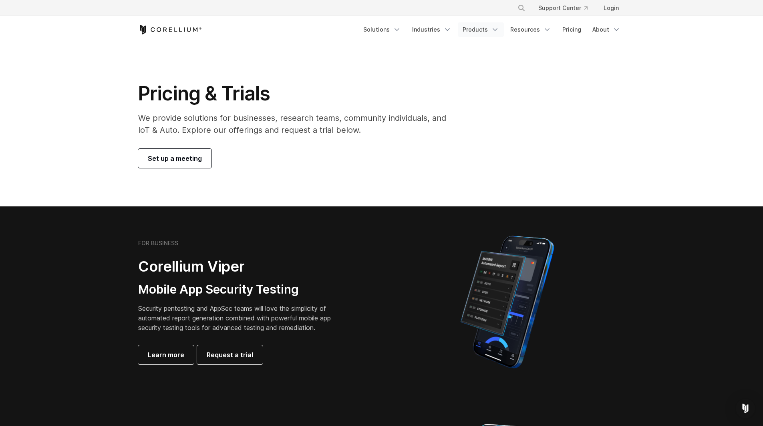
click at [490, 28] on link "Products" at bounding box center [481, 29] width 46 height 14
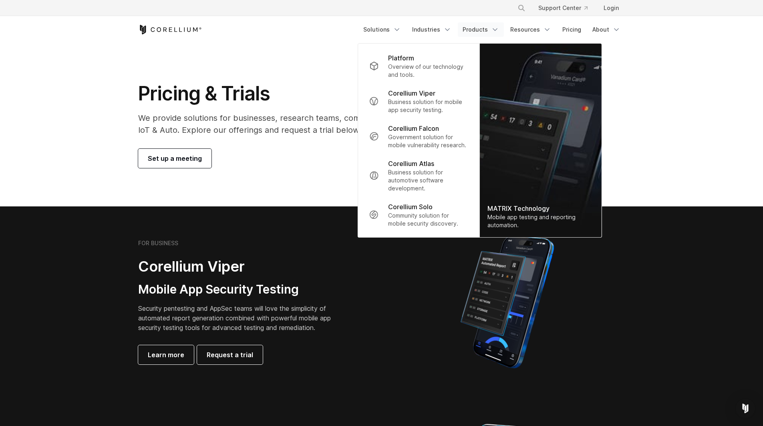
click at [386, 279] on div at bounding box center [507, 302] width 251 height 140
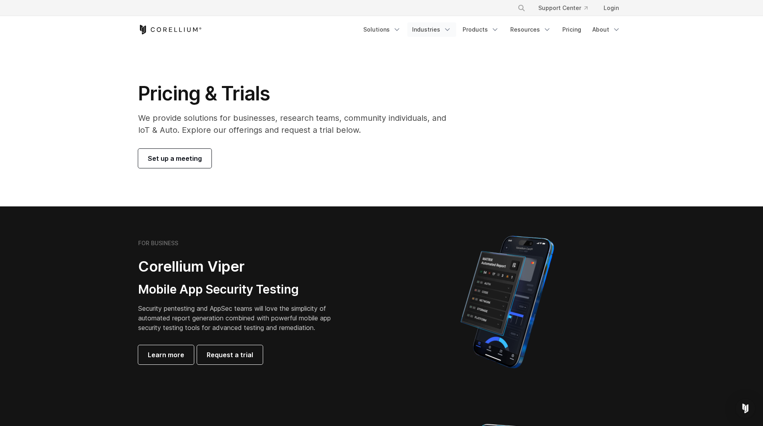
click at [451, 30] on icon "Navigation Menu" at bounding box center [447, 30] width 8 height 8
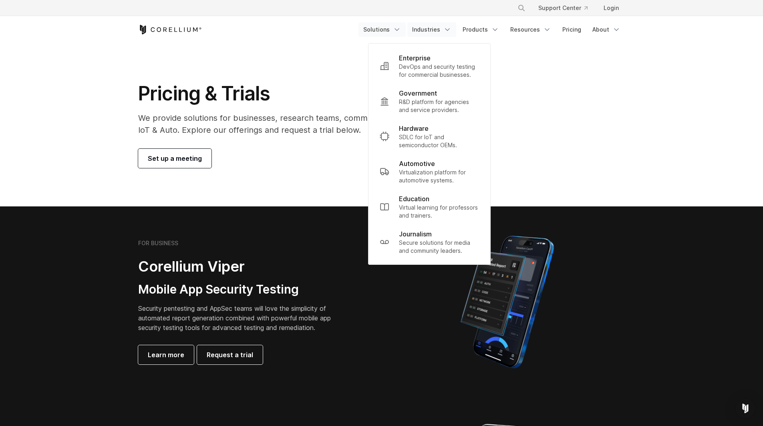
click at [399, 30] on polyline "Navigation Menu" at bounding box center [397, 30] width 4 height 2
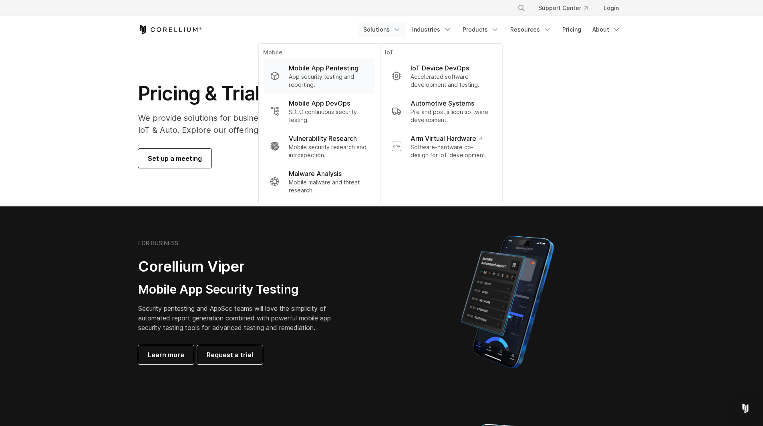
click at [347, 82] on p "App security testing and reporting." at bounding box center [329, 81] width 80 height 16
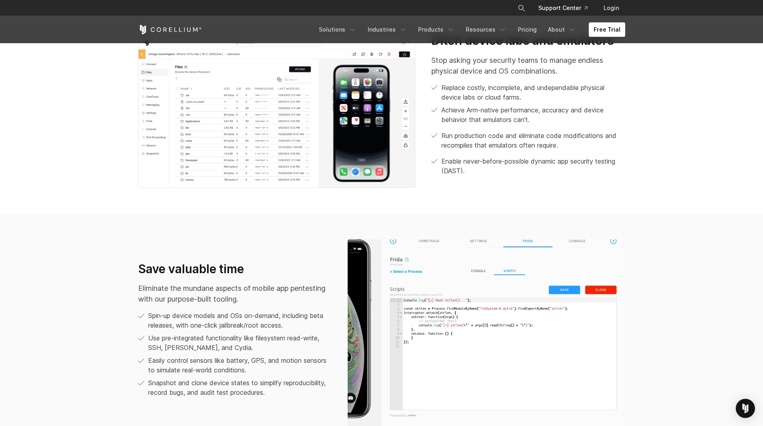
scroll to position [417, 0]
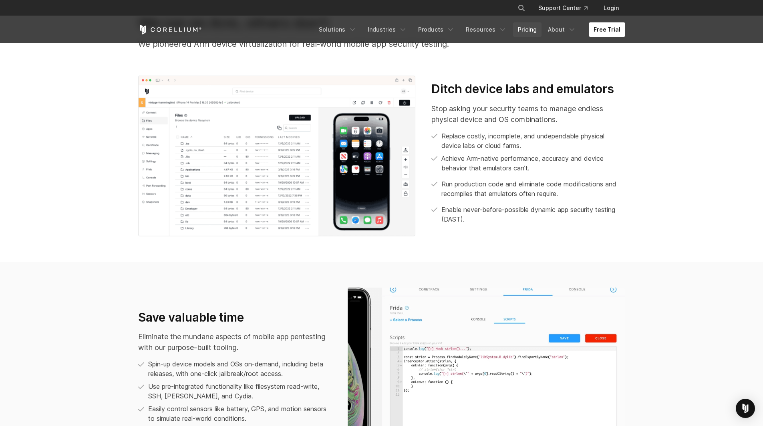
click at [535, 24] on link "Pricing" at bounding box center [527, 29] width 28 height 14
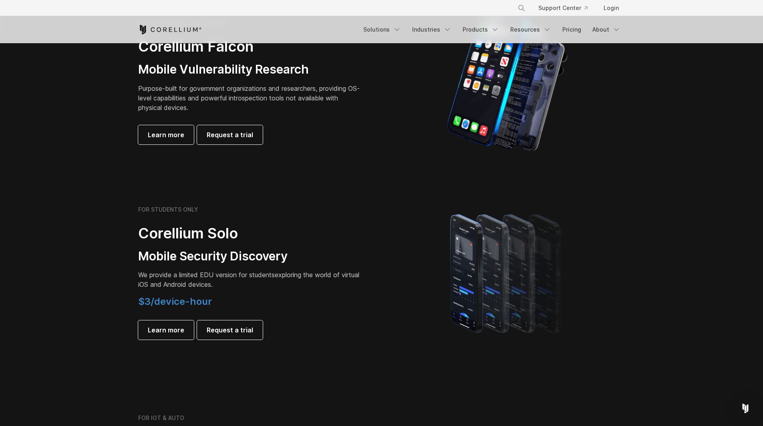
scroll to position [427, 0]
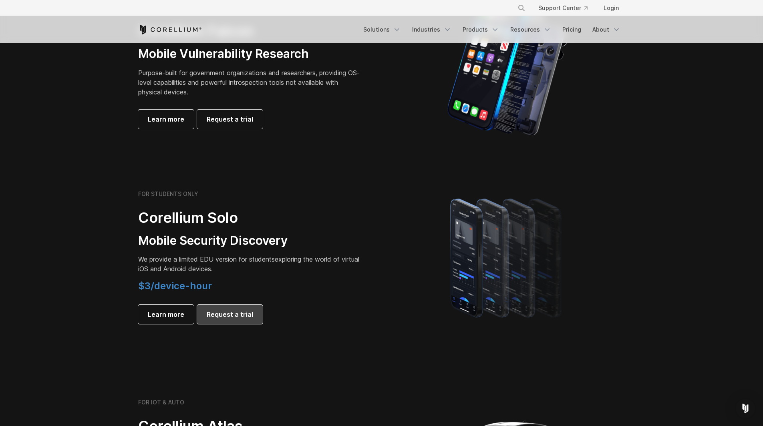
click at [225, 318] on span "Request a trial" at bounding box center [230, 315] width 46 height 10
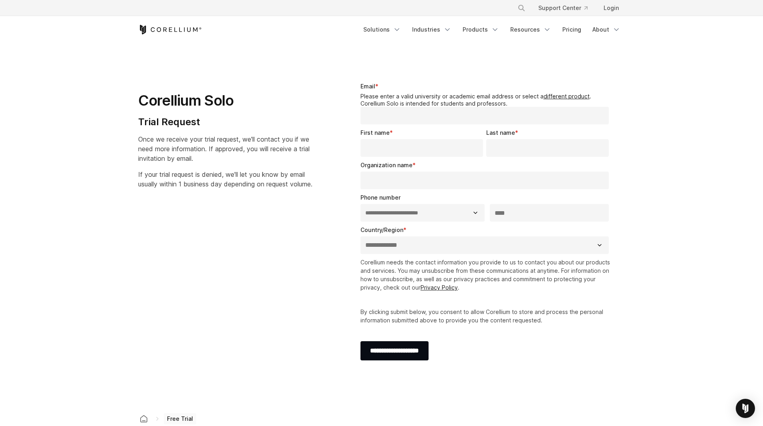
select select "**"
click at [373, 111] on input "Email *" at bounding box center [484, 116] width 249 height 18
click at [258, 219] on div "**********" at bounding box center [381, 225] width 503 height 312
